Goal: Task Accomplishment & Management: Complete application form

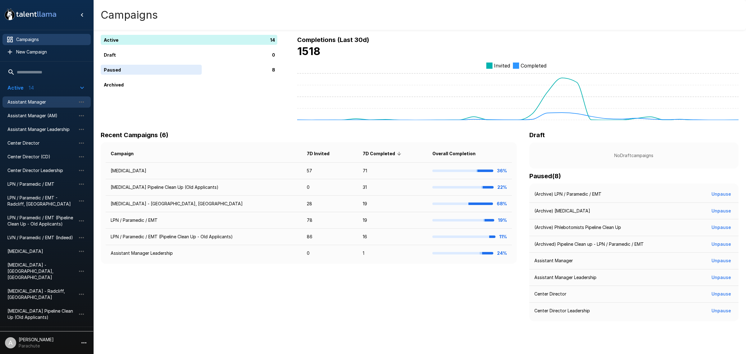
click at [56, 103] on span "Assistant Manager" at bounding box center [41, 102] width 68 height 6
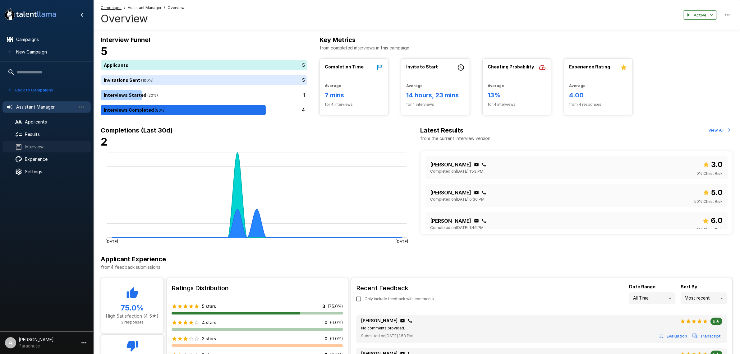
click at [50, 141] on div "Interview" at bounding box center [46, 146] width 88 height 11
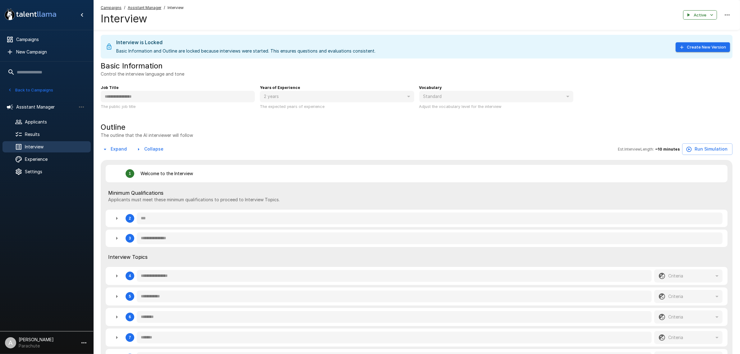
type textarea "*"
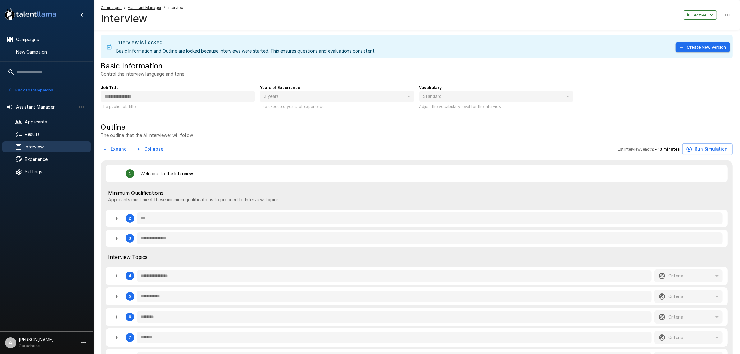
type textarea "*"
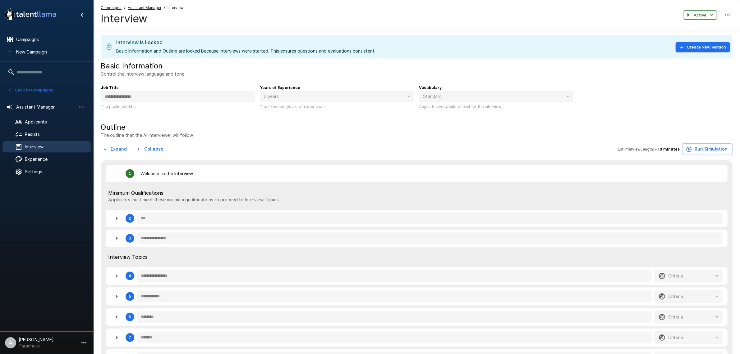
type textarea "*"
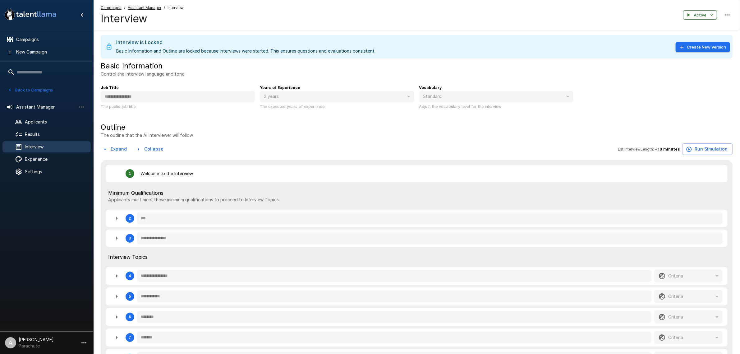
type textarea "*"
click at [117, 222] on icon "button" at bounding box center [116, 217] width 7 height 7
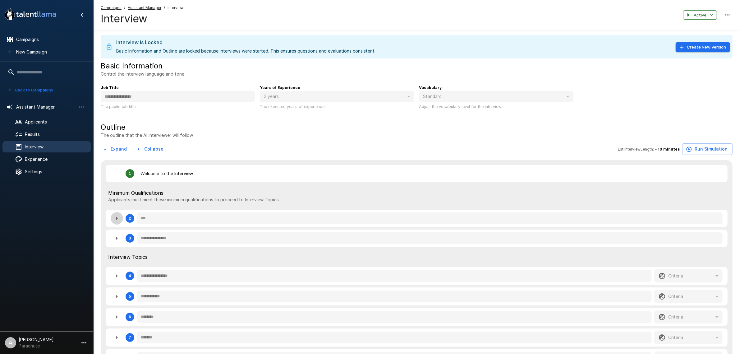
type textarea "*"
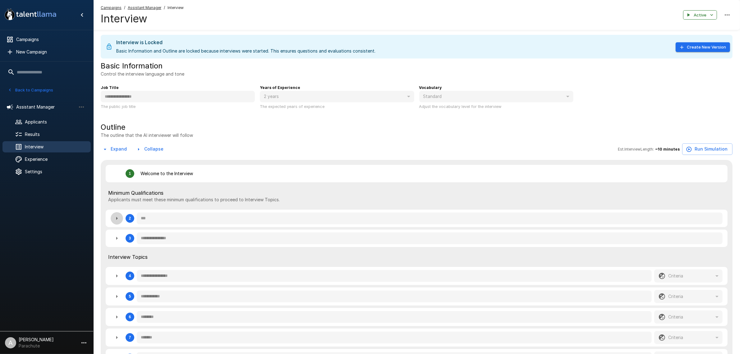
type textarea "*"
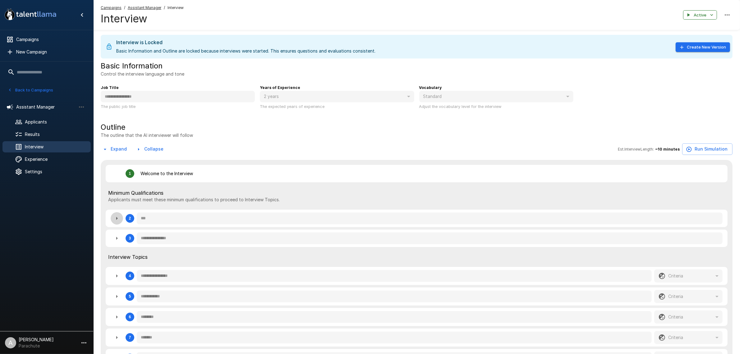
type textarea "*"
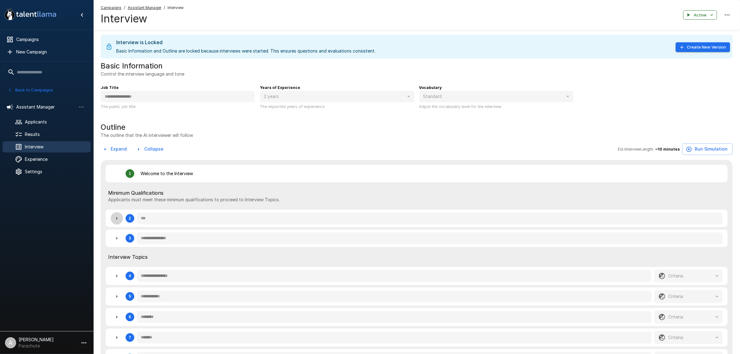
type textarea "*"
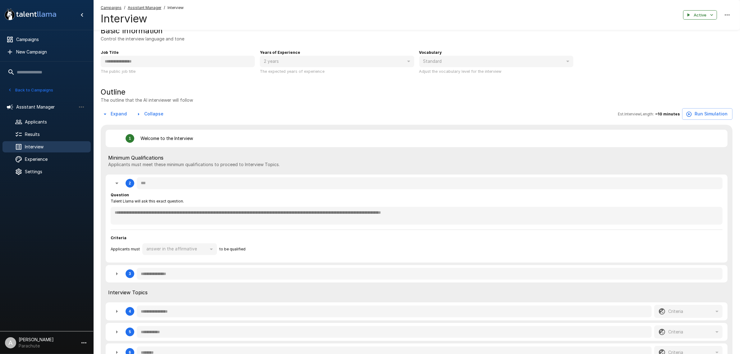
scroll to position [78, 0]
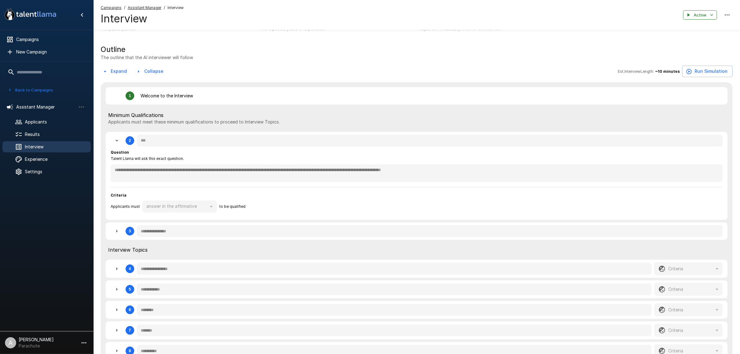
click at [115, 70] on button "Expand" at bounding box center [115, 72] width 29 height 12
type textarea "*"
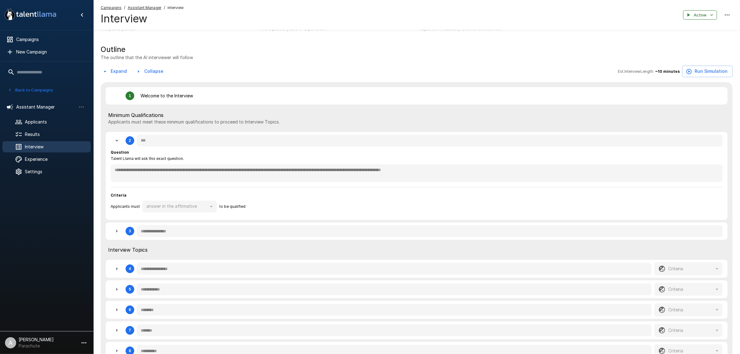
type textarea "*"
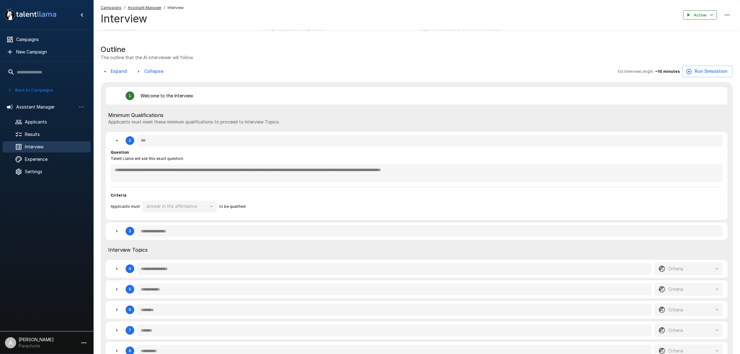
type textarea "*"
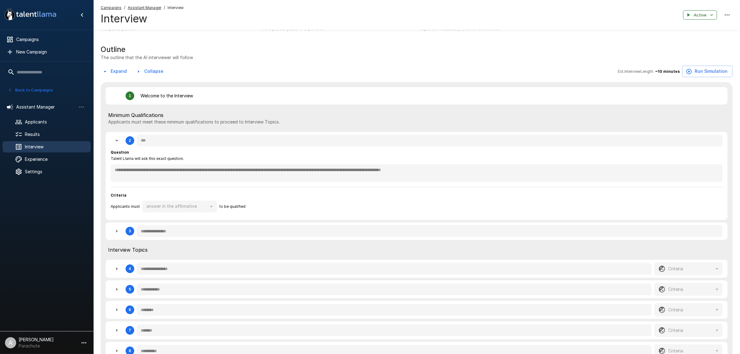
type textarea "*"
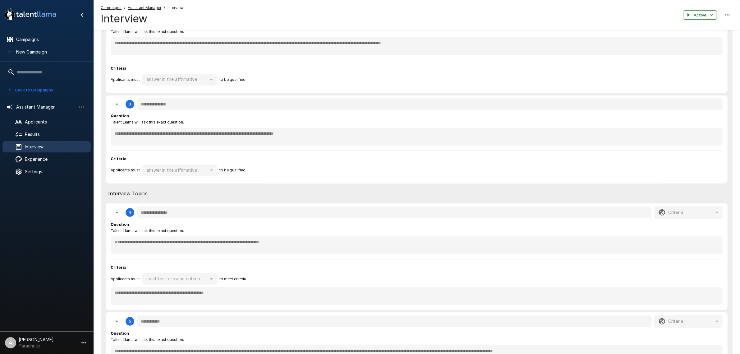
scroll to position [311, 0]
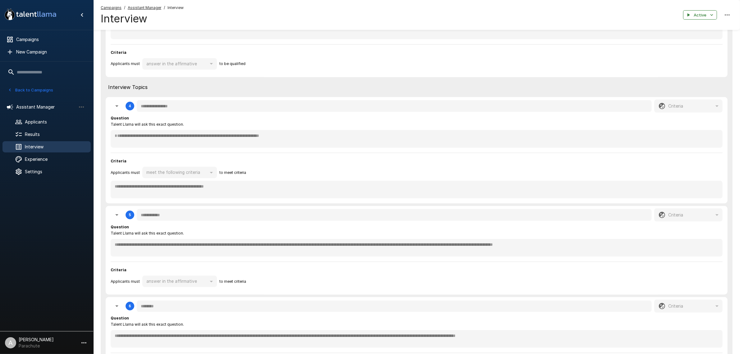
drag, startPoint x: 206, startPoint y: 129, endPoint x: 205, endPoint y: 134, distance: 4.8
click at [206, 129] on div "**********" at bounding box center [417, 131] width 612 height 33
type textarea "*"
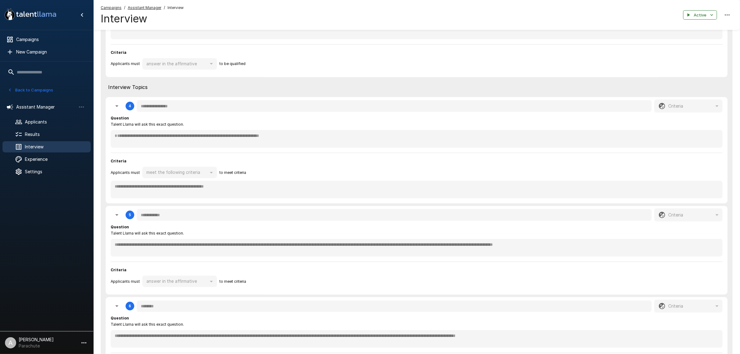
type textarea "*"
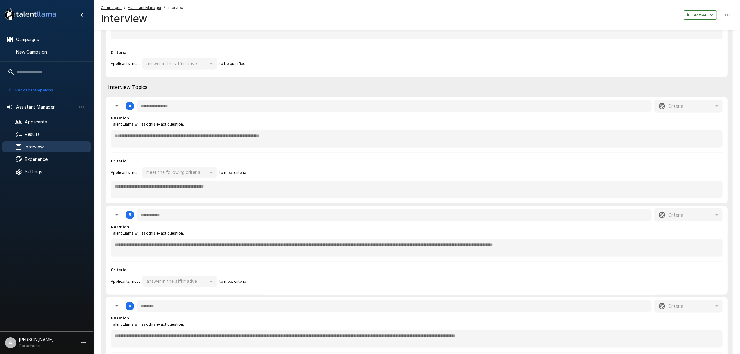
type textarea "*"
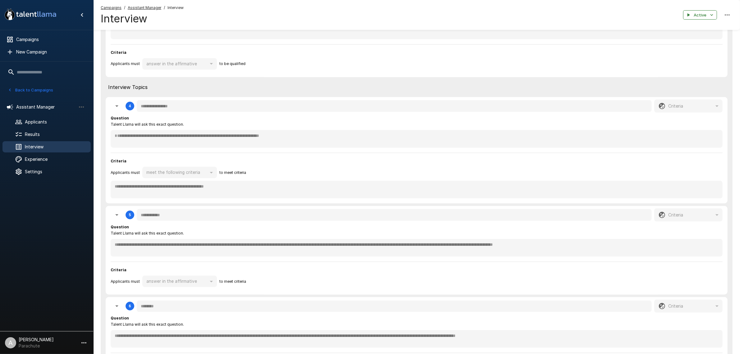
type textarea "*"
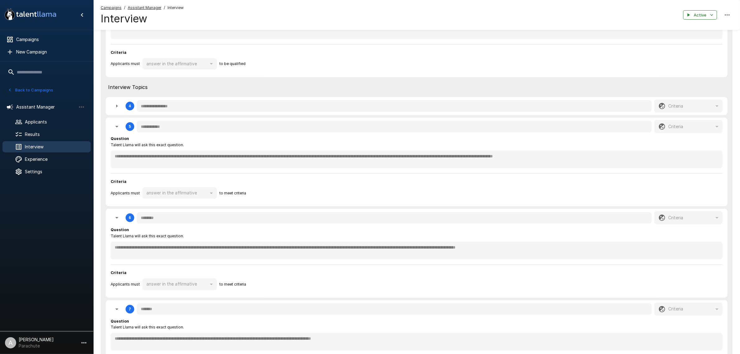
click at [203, 138] on div "Question Talent Llama will ask this exact question." at bounding box center [417, 142] width 612 height 12
click at [112, 105] on button "button" at bounding box center [117, 106] width 12 height 12
type textarea "*"
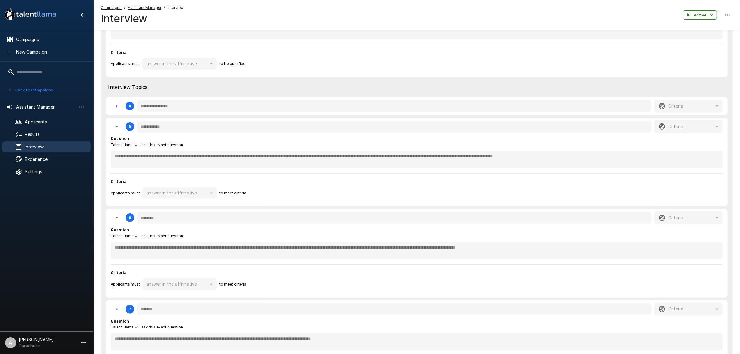
type textarea "*"
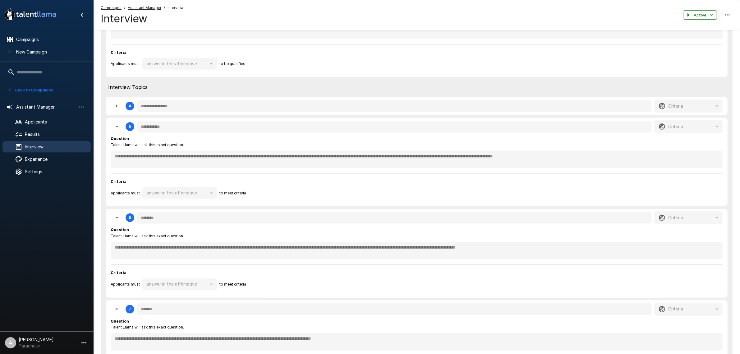
type textarea "*"
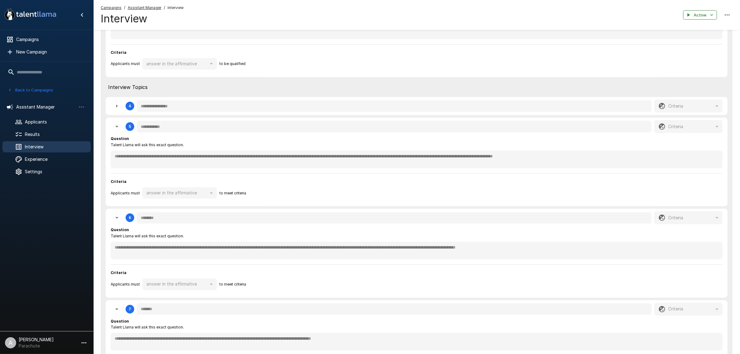
type textarea "*"
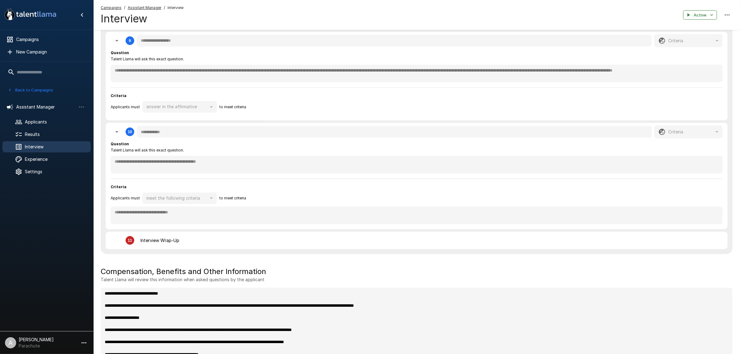
scroll to position [894, 0]
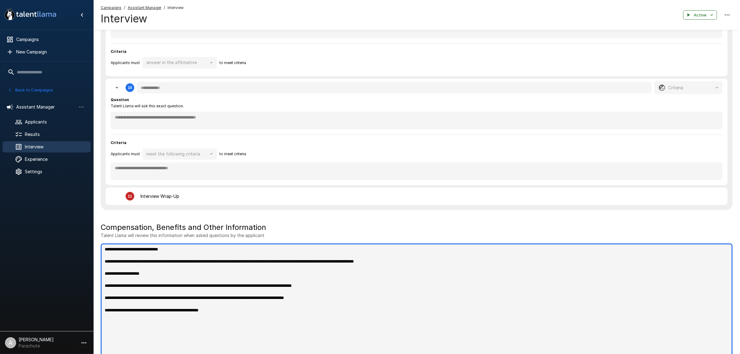
type textarea "*"
click at [488, 299] on textarea "**********" at bounding box center [417, 301] width 632 height 117
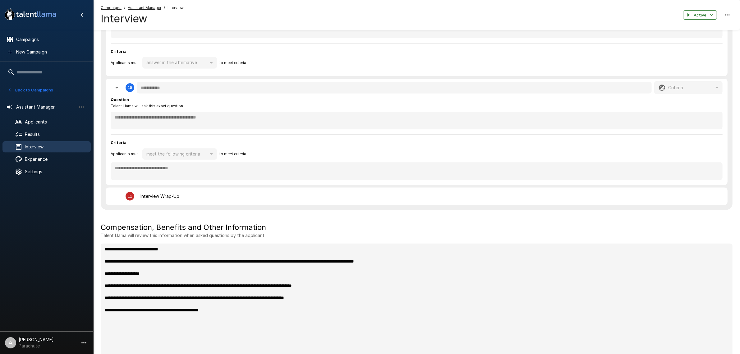
click at [436, 232] on p "Talent Llama will review this information when asked questions by the applicant" at bounding box center [417, 235] width 632 height 6
type textarea "*"
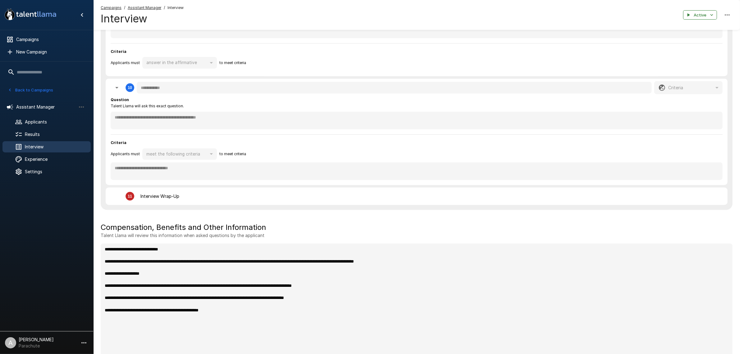
type textarea "*"
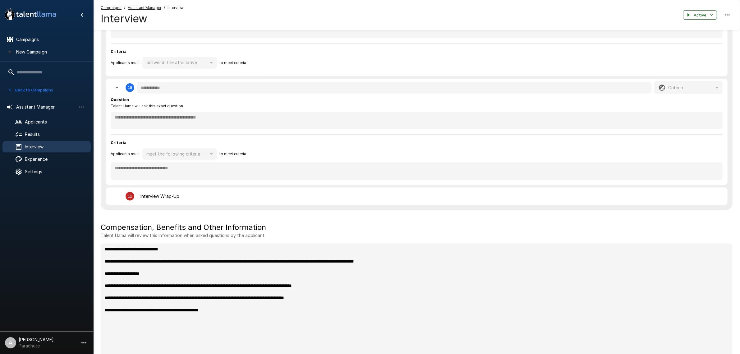
type textarea "*"
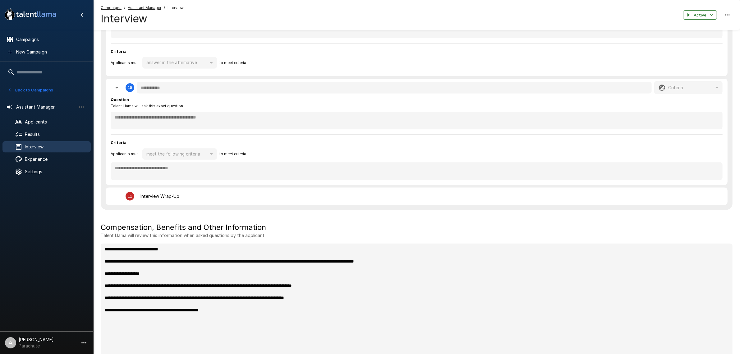
type textarea "*"
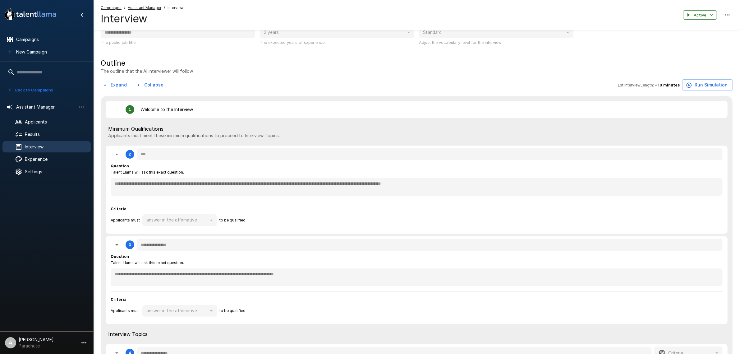
scroll to position [0, 0]
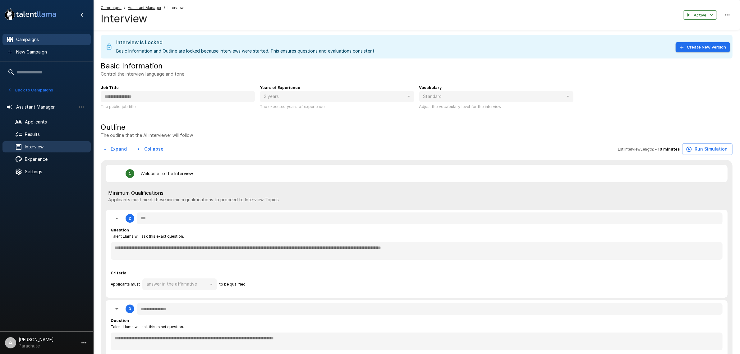
click at [48, 38] on span "Campaigns" at bounding box center [51, 39] width 70 height 6
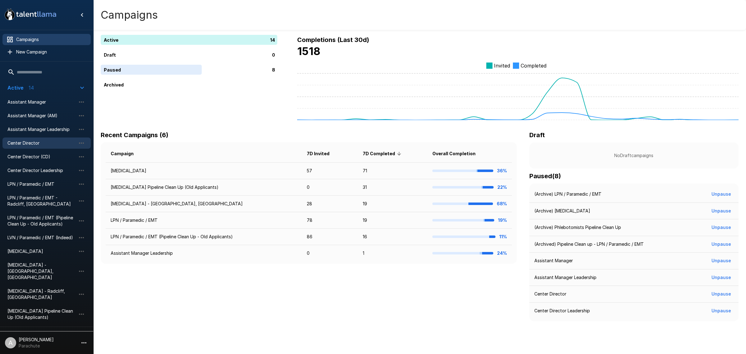
click at [50, 145] on span "Center Director" at bounding box center [41, 143] width 68 height 6
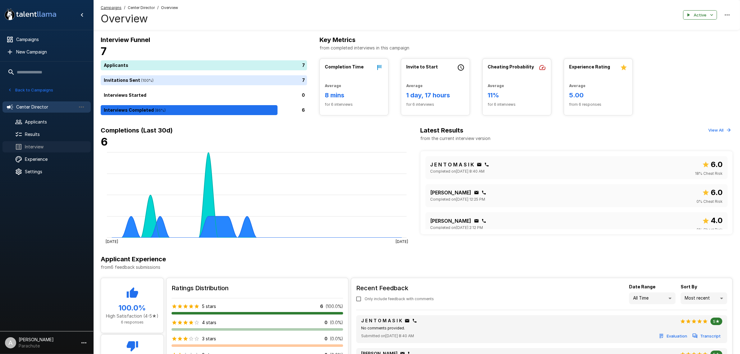
click at [46, 145] on span "Interview" at bounding box center [55, 147] width 61 height 6
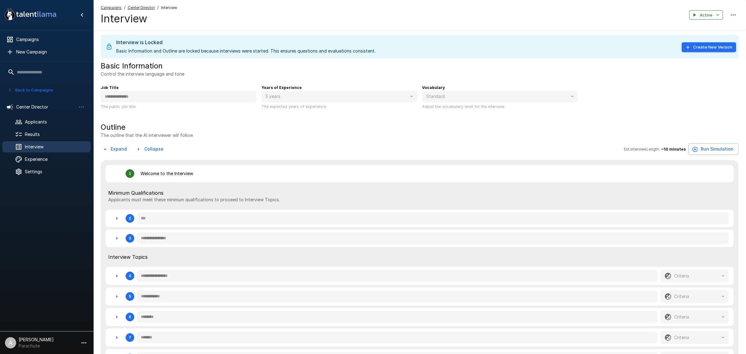
type textarea "*"
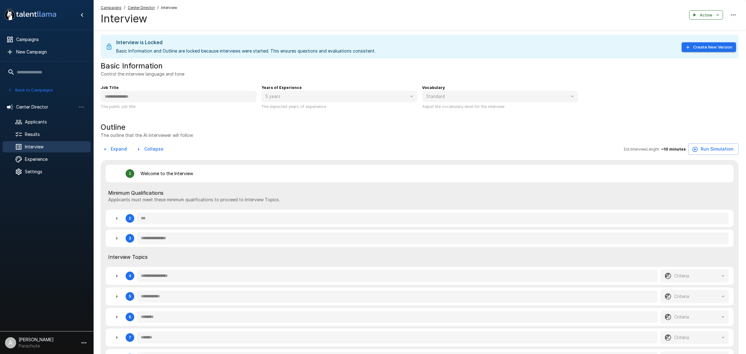
type textarea "*"
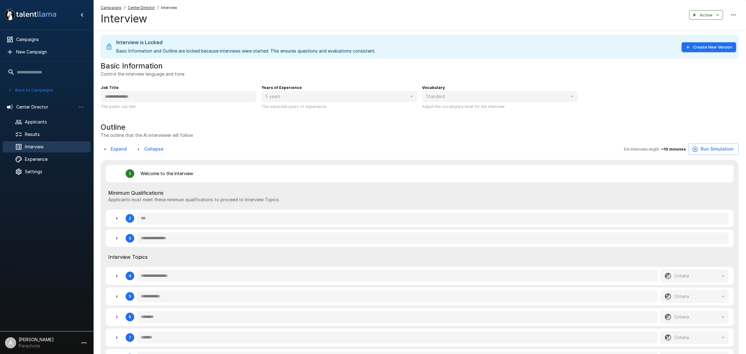
type textarea "*"
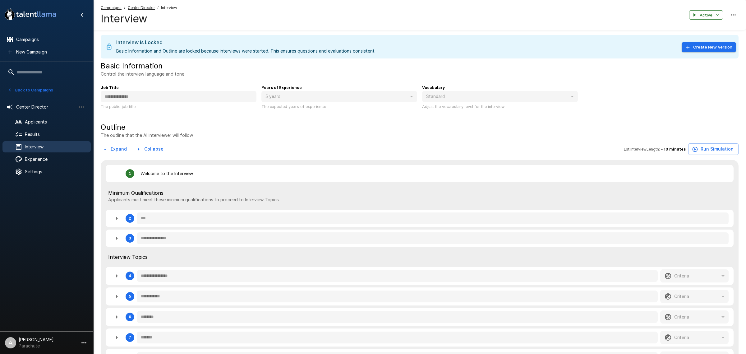
type textarea "*"
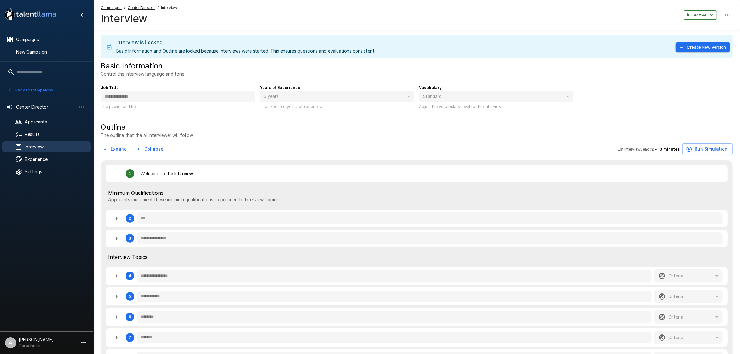
click at [119, 151] on button "Expand" at bounding box center [115, 149] width 29 height 12
type textarea "*"
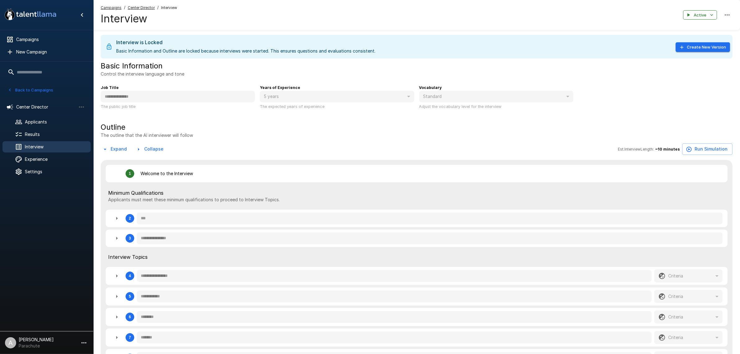
type textarea "*"
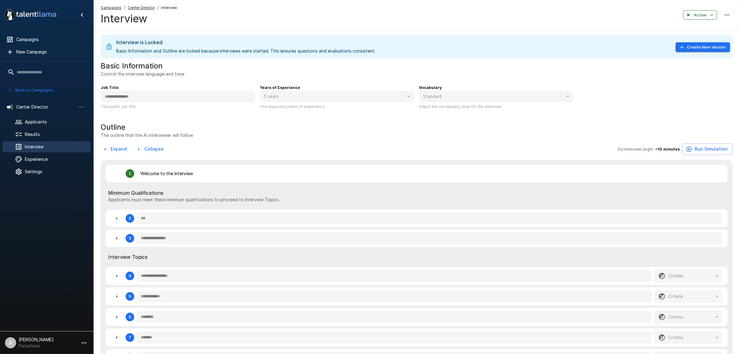
type textarea "*"
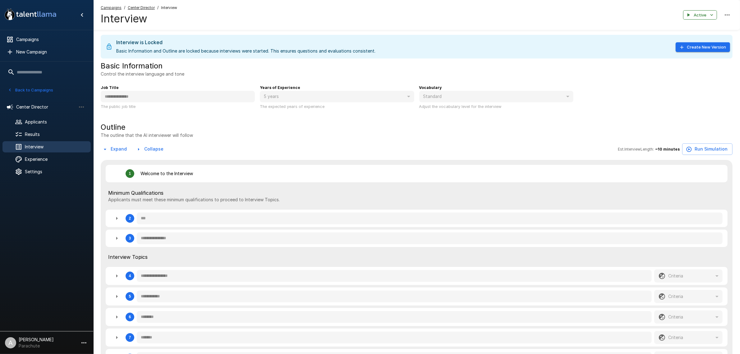
type textarea "*"
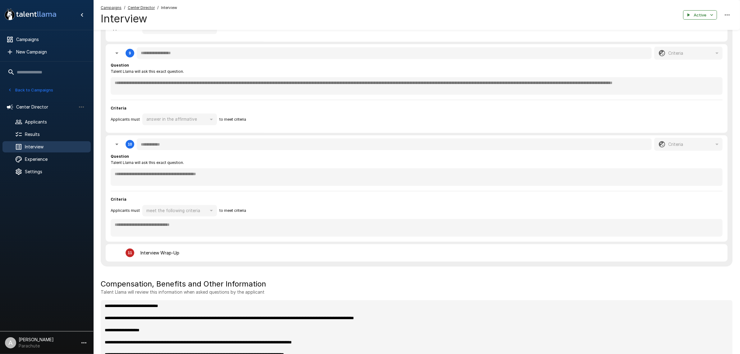
scroll to position [855, 0]
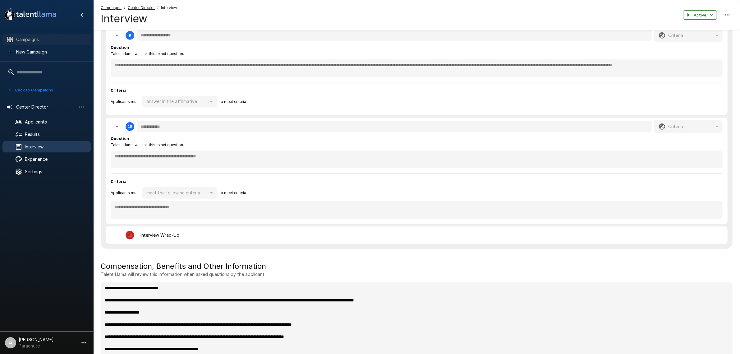
click at [79, 37] on span "Campaigns" at bounding box center [51, 39] width 70 height 6
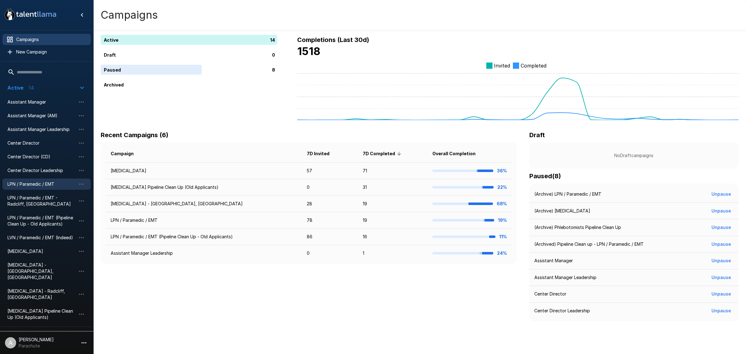
click at [50, 186] on span "LPN / Paramedic / EMT" at bounding box center [41, 184] width 68 height 6
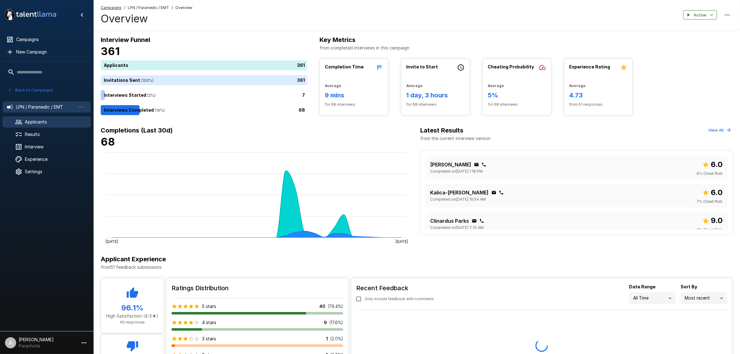
click at [54, 123] on span "Applicants" at bounding box center [55, 122] width 61 height 6
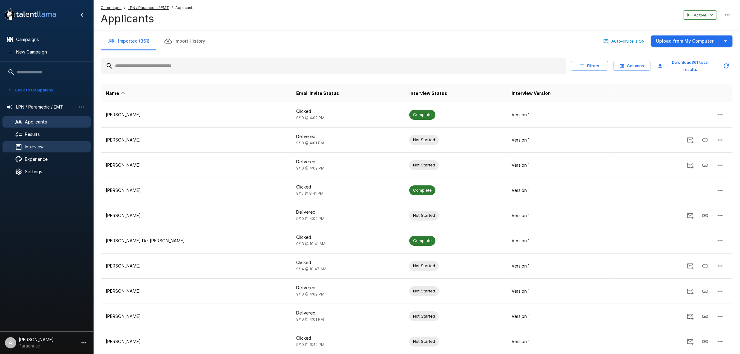
click at [50, 143] on div "Interview" at bounding box center [46, 146] width 88 height 11
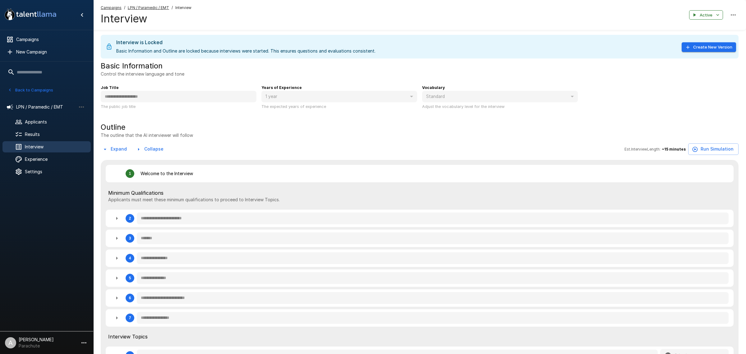
type textarea "*"
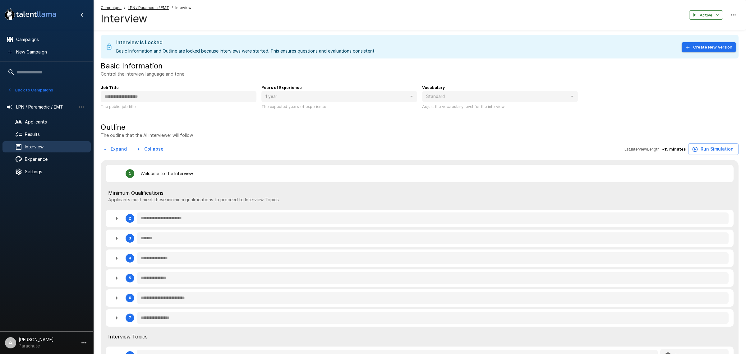
type textarea "*"
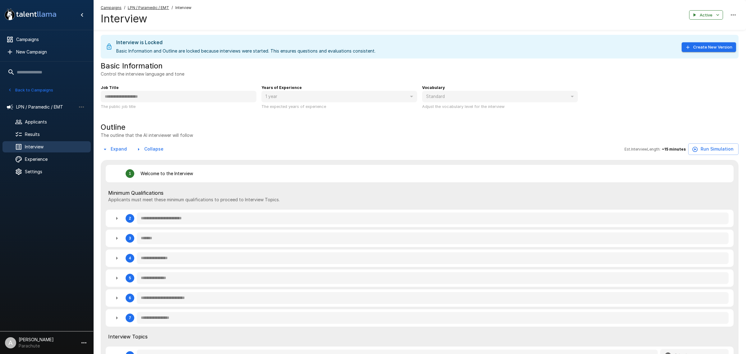
type textarea "*"
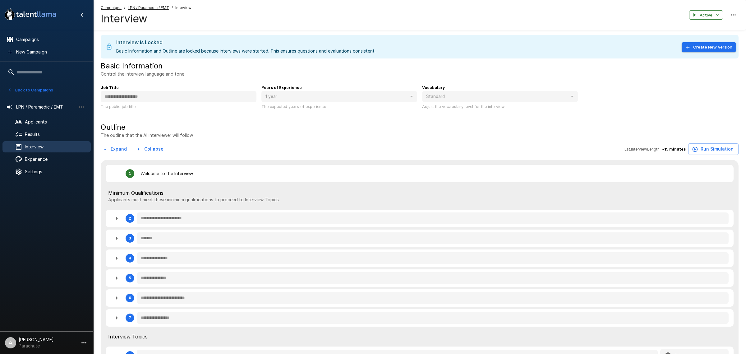
type textarea "*"
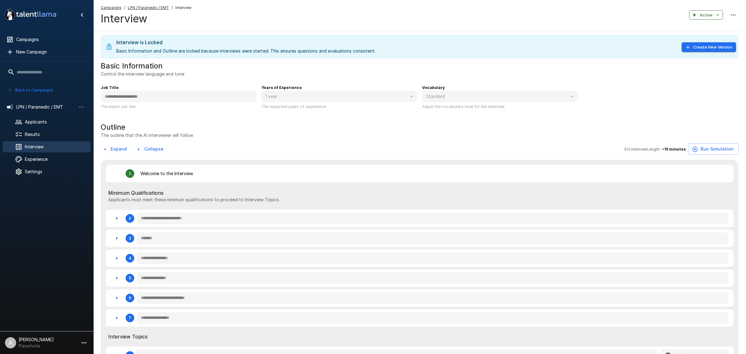
type textarea "*"
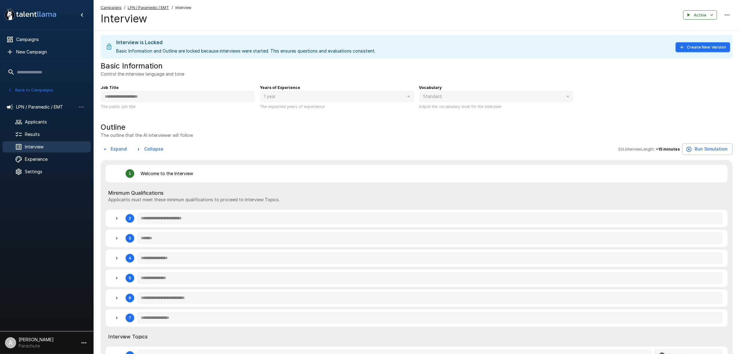
click at [123, 153] on button "Expand" at bounding box center [115, 149] width 29 height 12
type textarea "*"
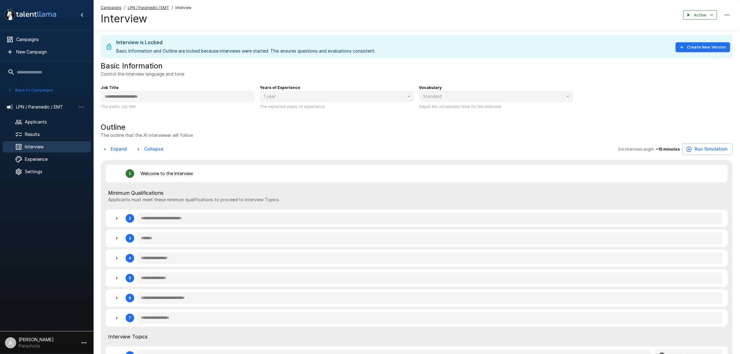
type textarea "*"
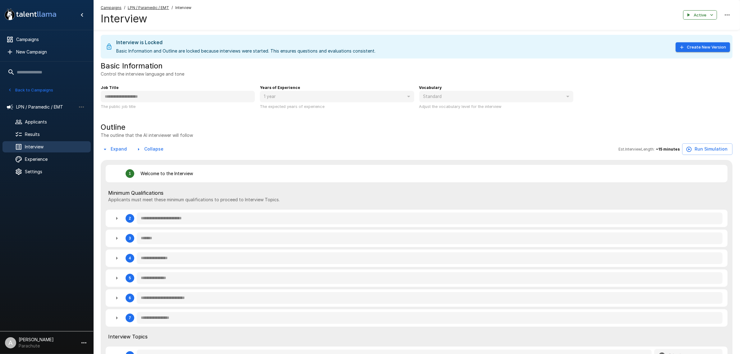
type textarea "*"
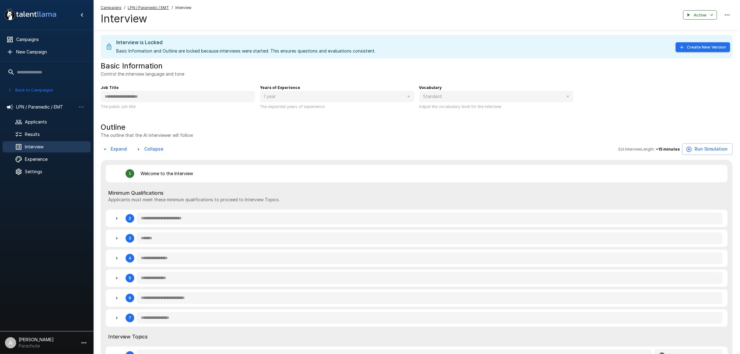
type textarea "*"
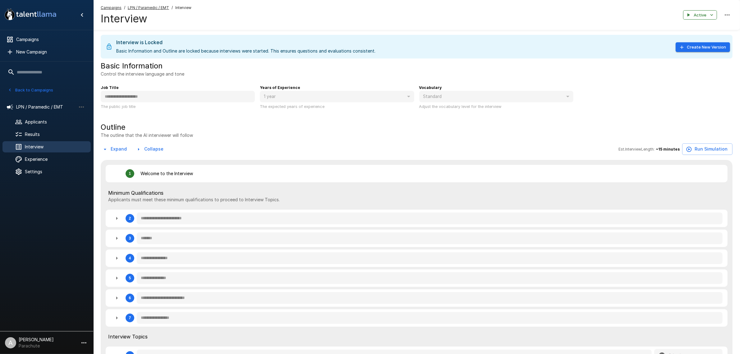
type textarea "*"
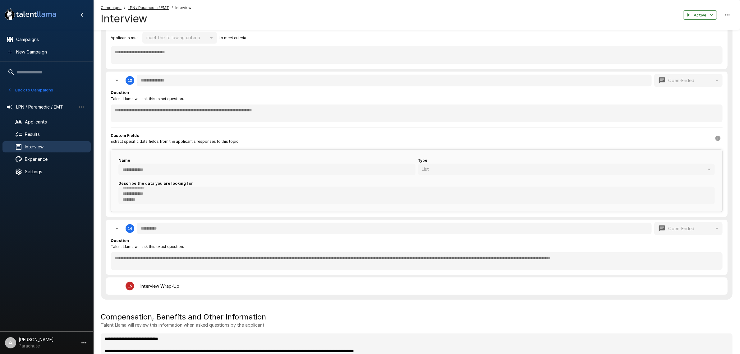
scroll to position [1136, 0]
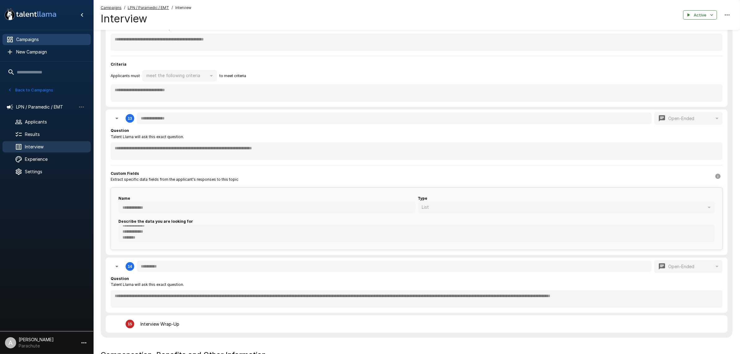
click at [46, 43] on div "Campaigns" at bounding box center [46, 39] width 88 height 11
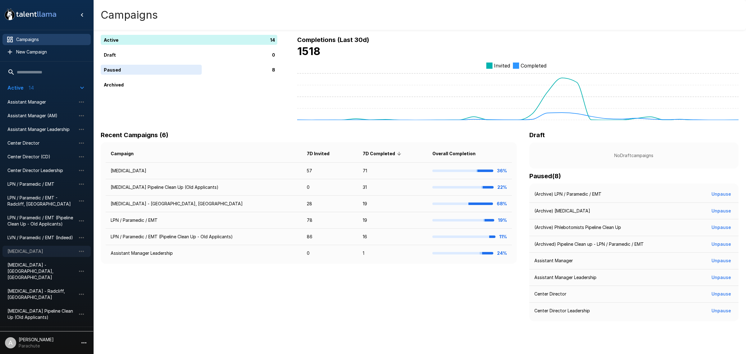
click at [39, 254] on span "[MEDICAL_DATA]" at bounding box center [41, 251] width 68 height 6
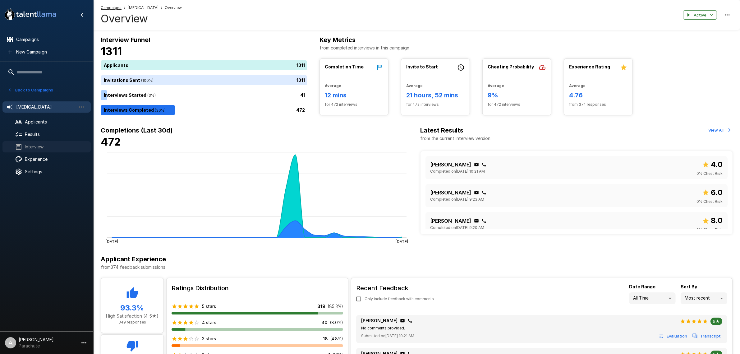
click at [41, 145] on span "Interview" at bounding box center [55, 147] width 61 height 6
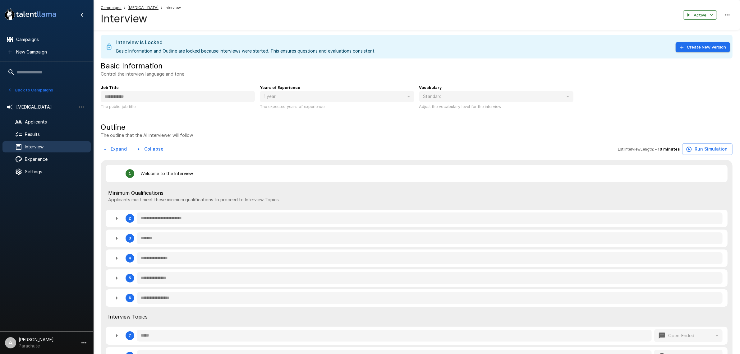
type textarea "*"
click at [115, 145] on button "Expand" at bounding box center [115, 149] width 29 height 12
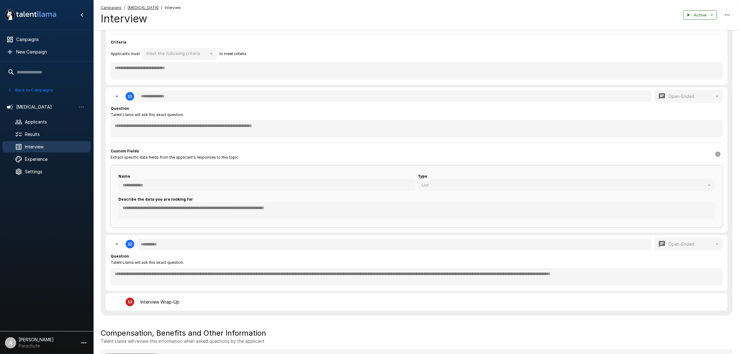
scroll to position [1010, 0]
